Goal: Navigation & Orientation: Find specific page/section

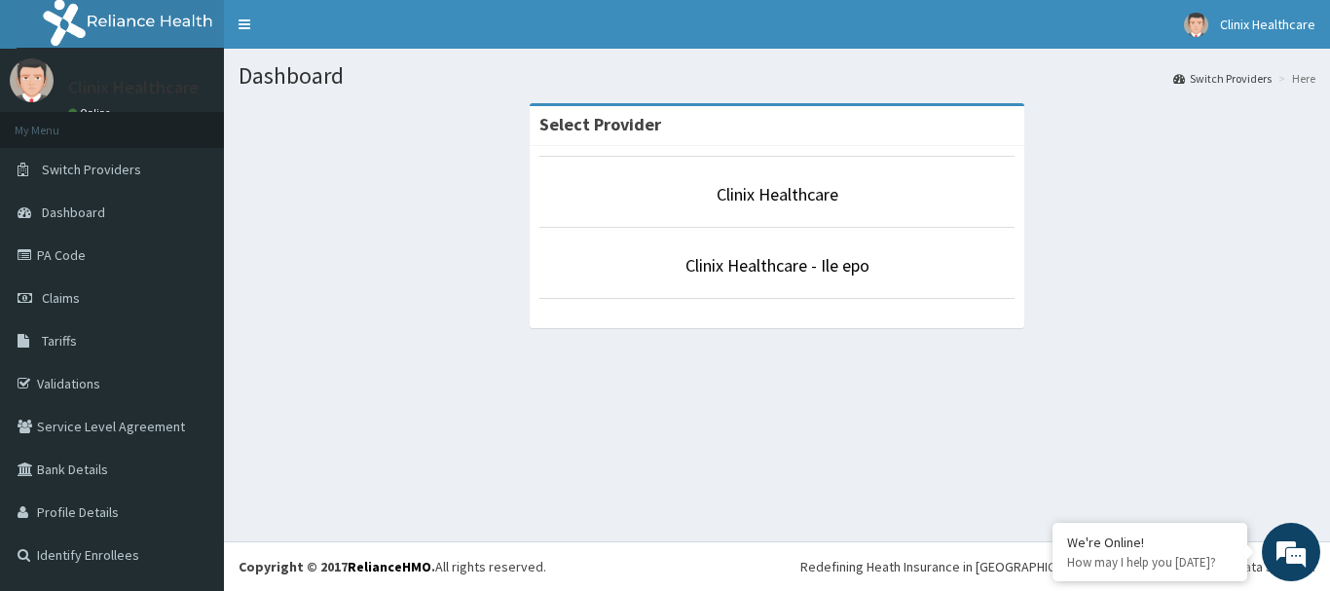
click at [736, 207] on p "Clinix Healthcare" at bounding box center [776, 194] width 475 height 25
click at [93, 215] on span "Dashboard" at bounding box center [73, 213] width 63 height 18
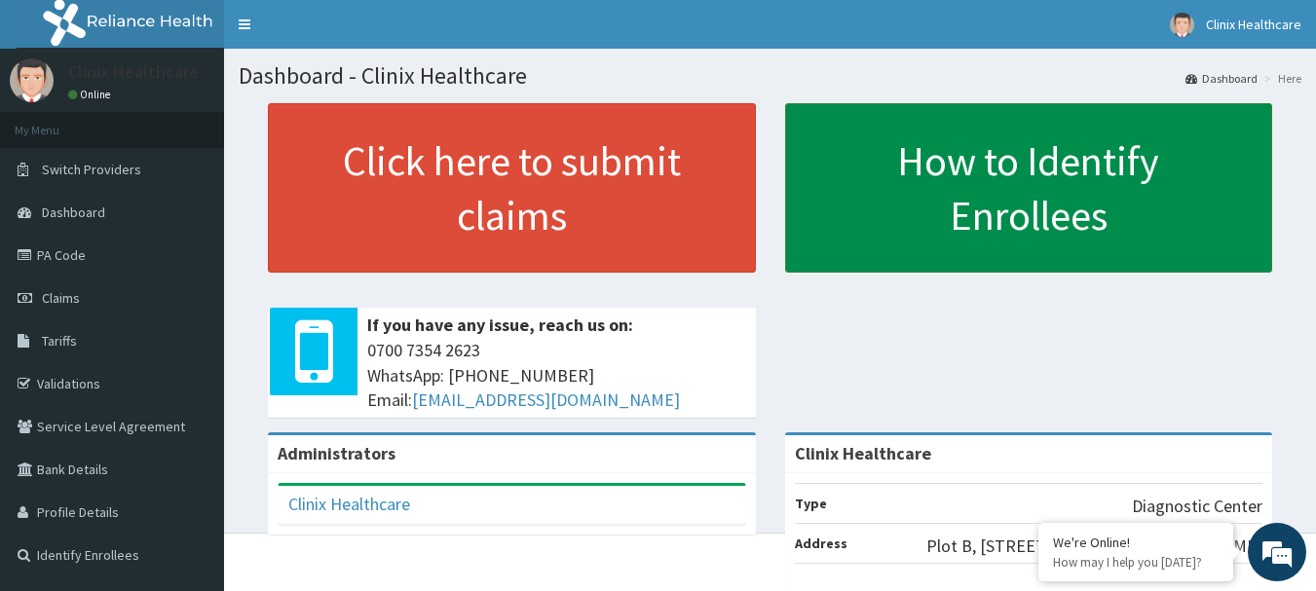
click at [1051, 223] on link "How to Identify Enrollees" at bounding box center [1029, 187] width 488 height 169
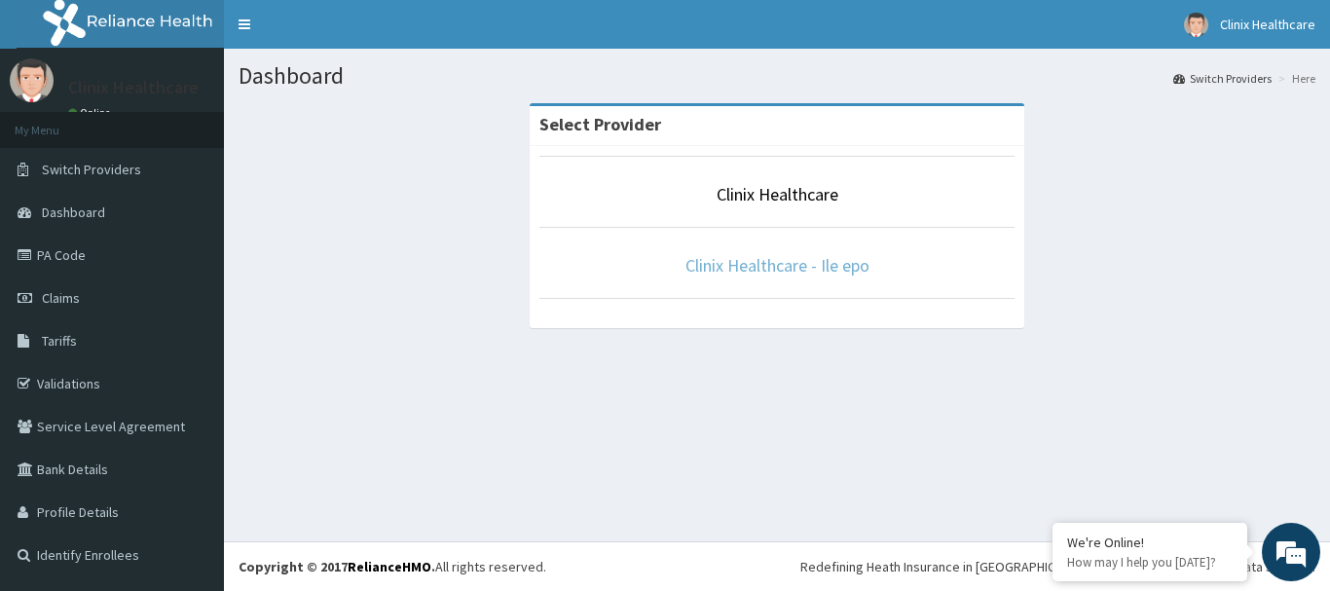
click at [740, 267] on link "Clinix Healthcare - Ile epo" at bounding box center [778, 265] width 184 height 22
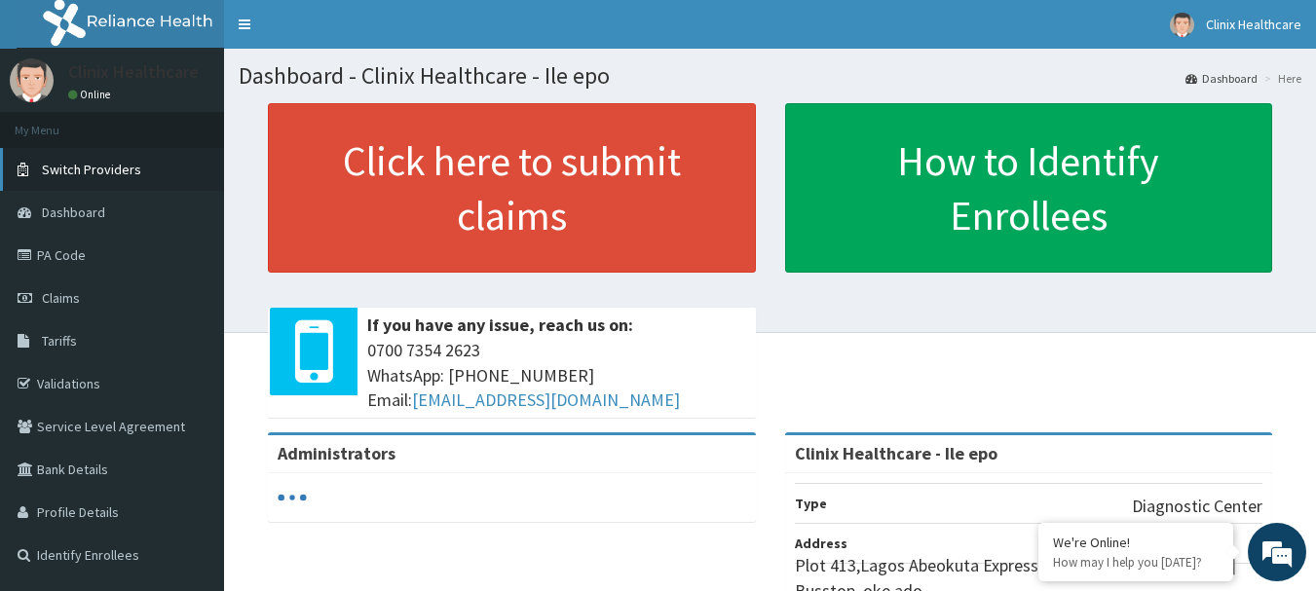
click at [122, 173] on span "Switch Providers" at bounding box center [91, 170] width 99 height 18
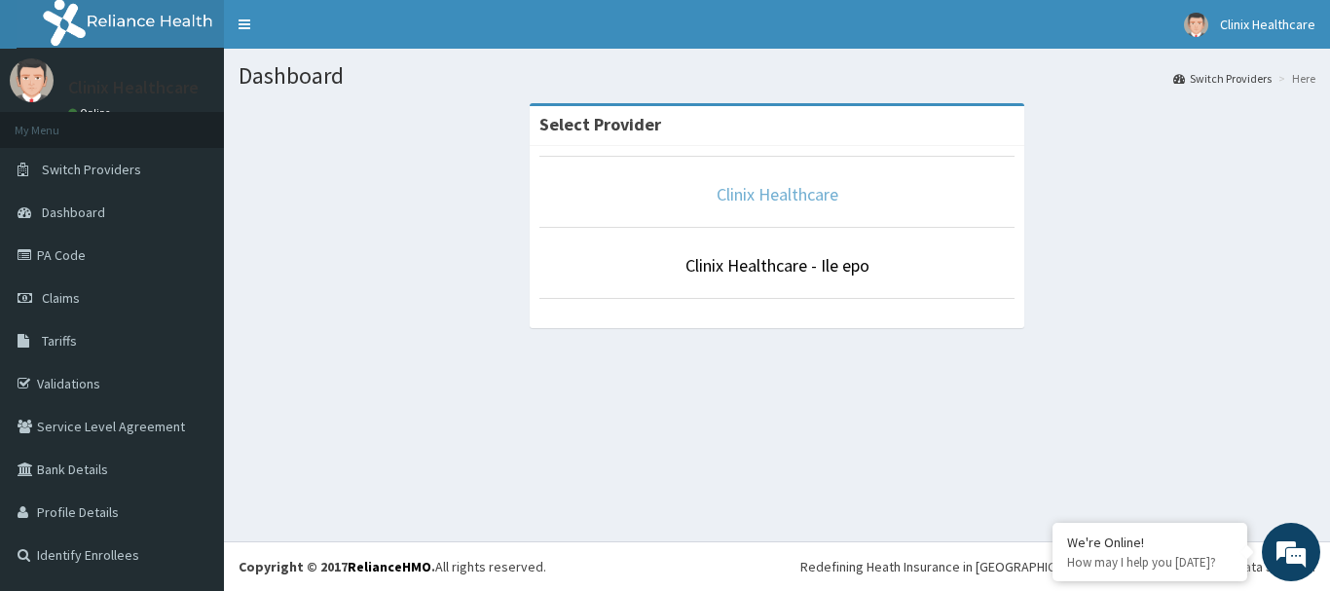
click at [747, 189] on link "Clinix Healthcare" at bounding box center [778, 194] width 122 height 22
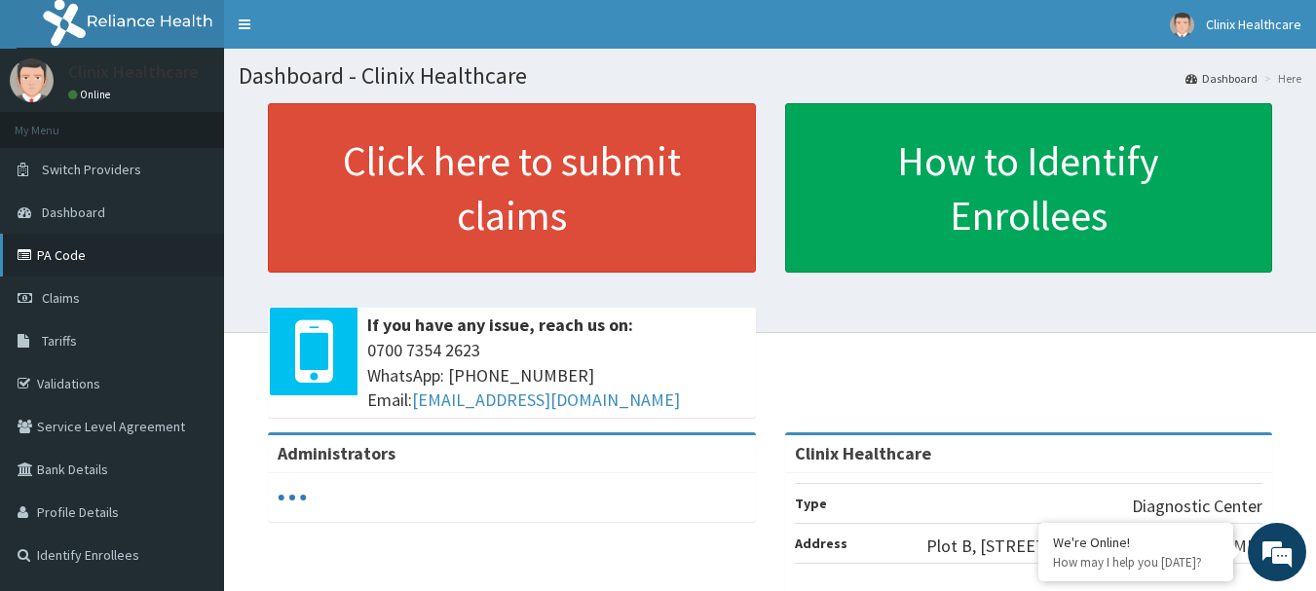
click at [66, 254] on link "PA Code" at bounding box center [112, 255] width 224 height 43
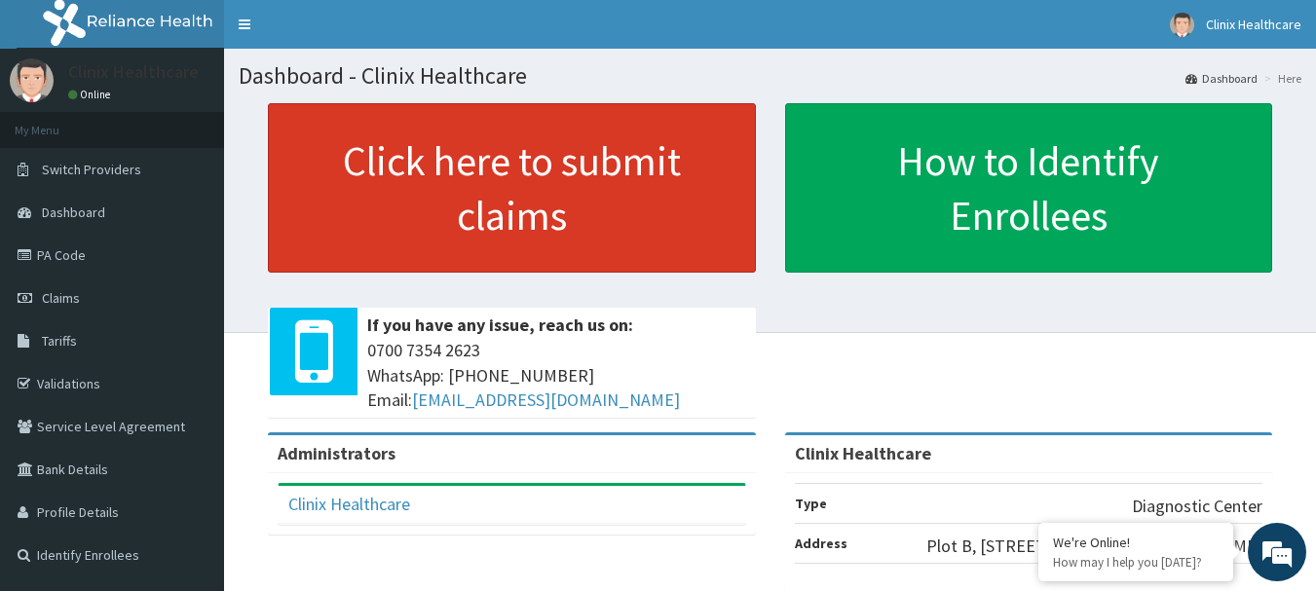
scroll to position [97, 0]
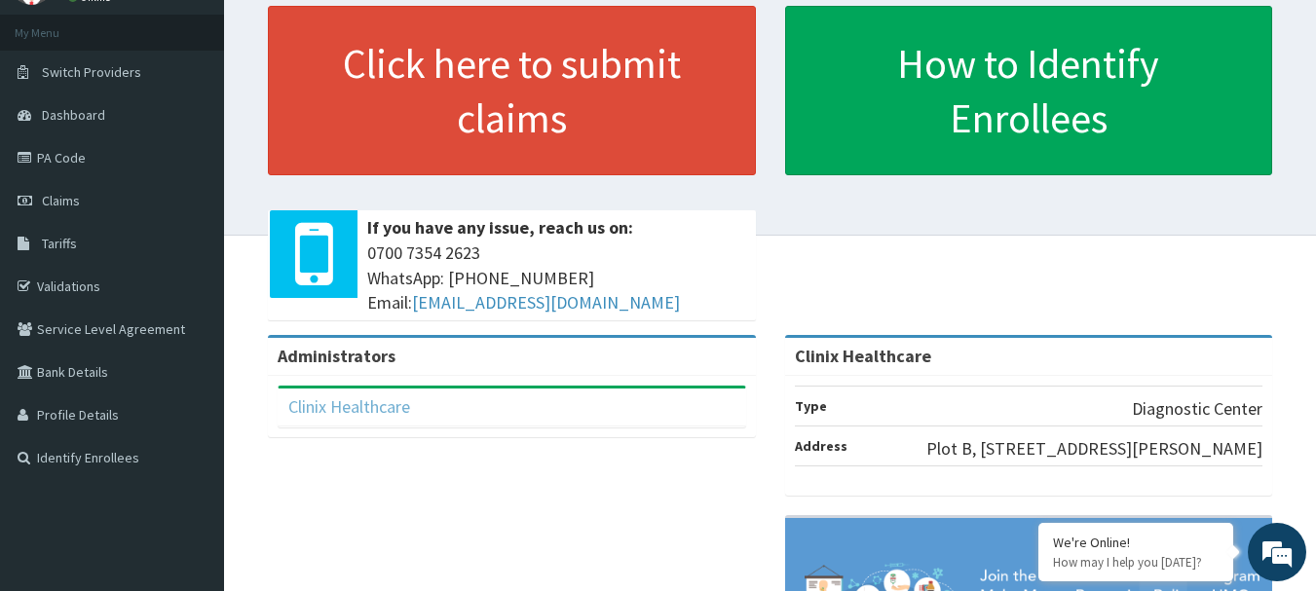
click at [364, 405] on link "Clinix Healthcare" at bounding box center [349, 406] width 122 height 22
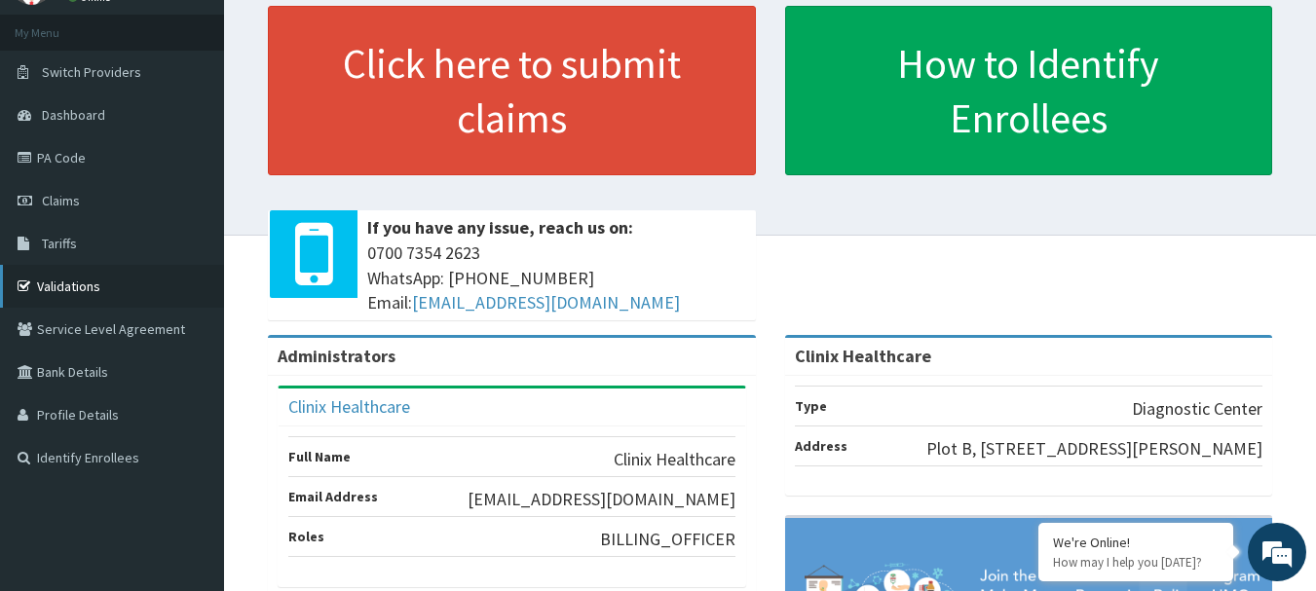
click at [123, 294] on link "Validations" at bounding box center [112, 286] width 224 height 43
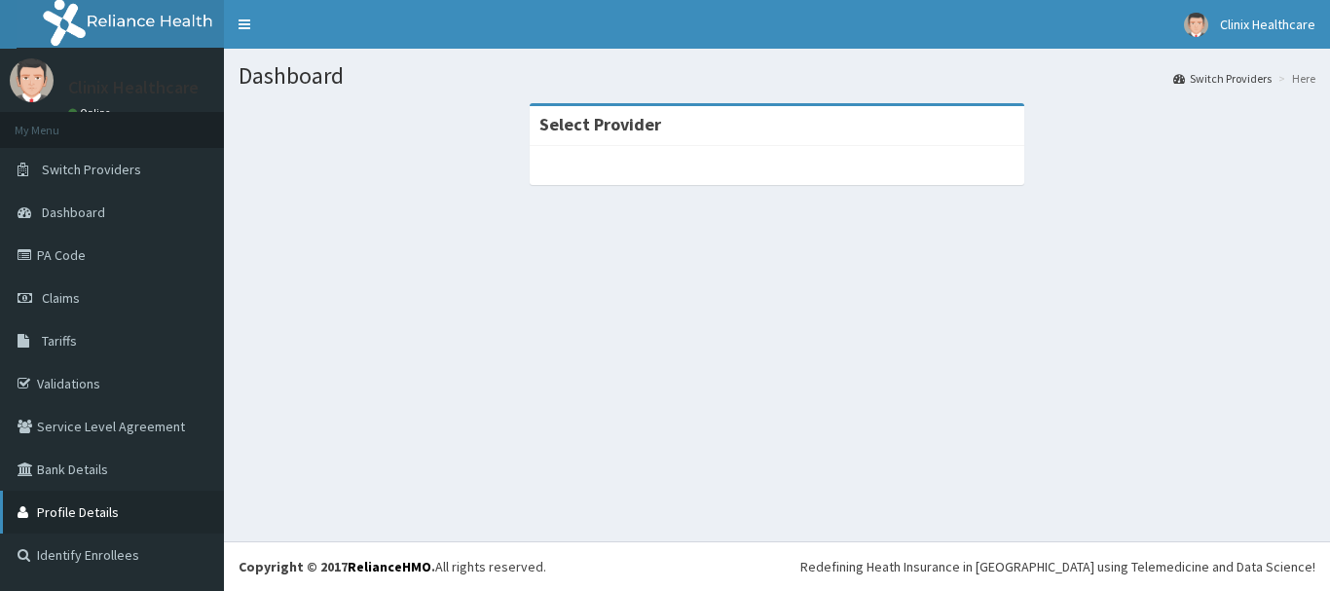
click at [85, 515] on link "Profile Details" at bounding box center [112, 512] width 224 height 43
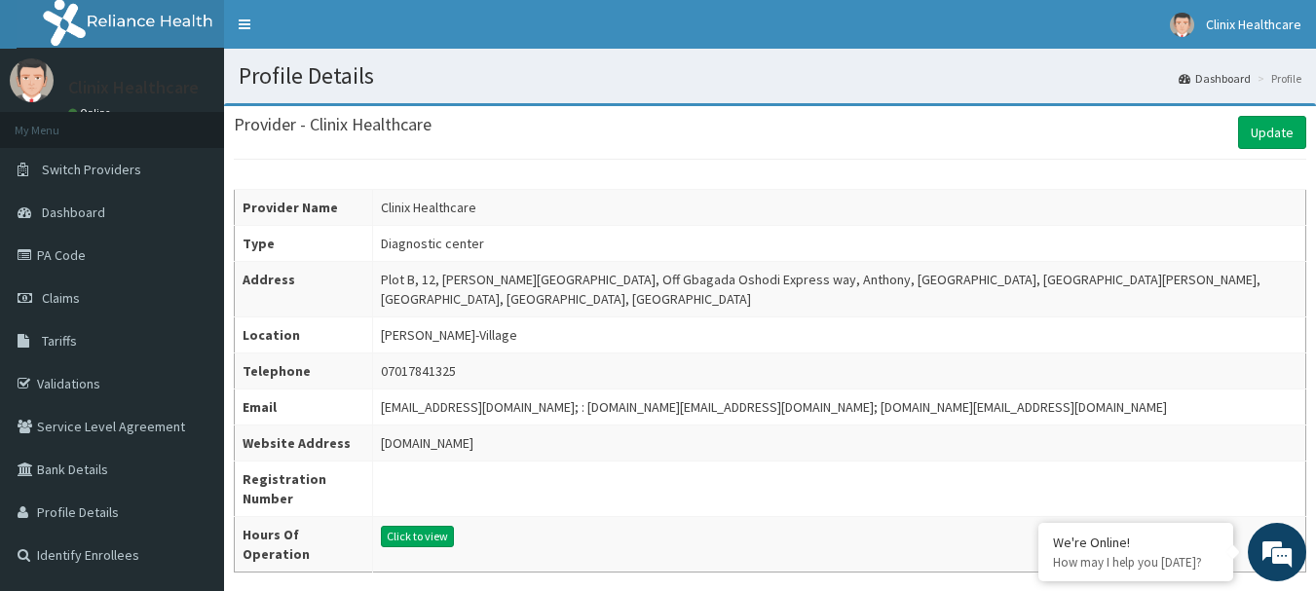
click at [1218, 79] on link "Dashboard" at bounding box center [1214, 78] width 72 height 17
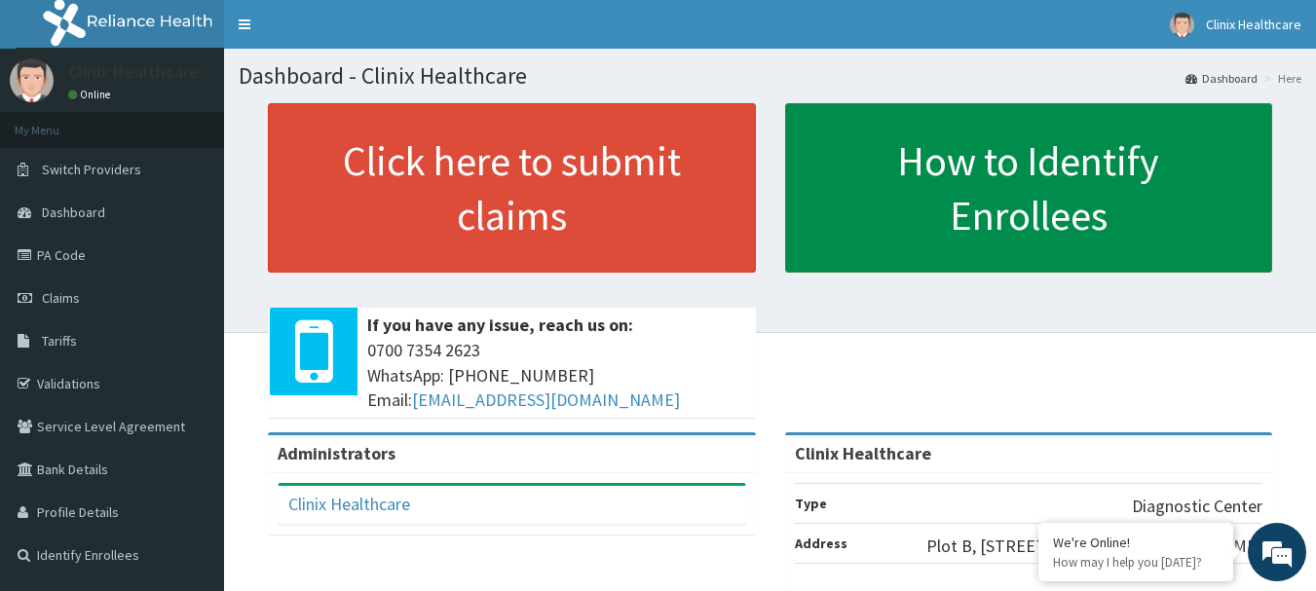
click at [975, 201] on link "How to Identify Enrollees" at bounding box center [1029, 187] width 488 height 169
